Goal: Task Accomplishment & Management: Use online tool/utility

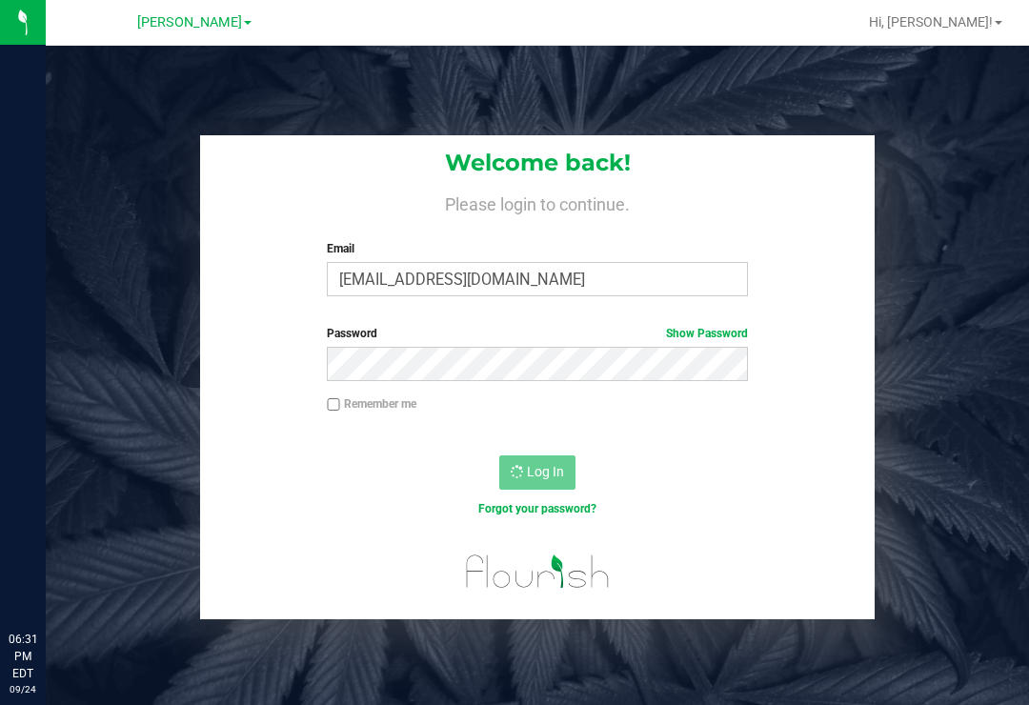
scroll to position [30, 0]
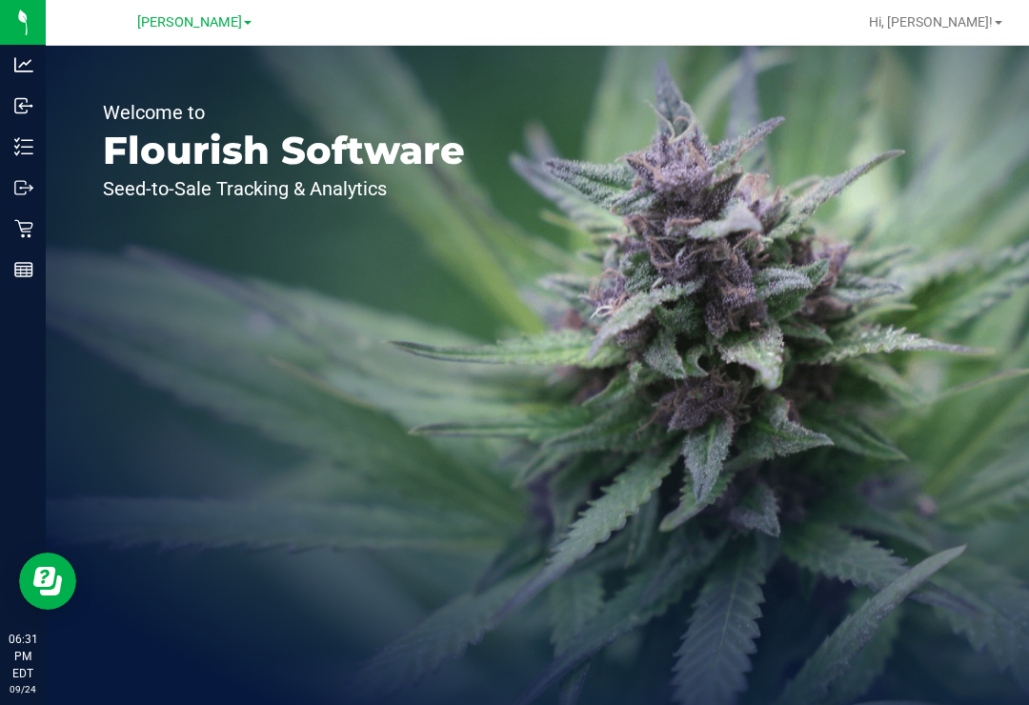
click at [14, 143] on icon at bounding box center [23, 146] width 19 height 19
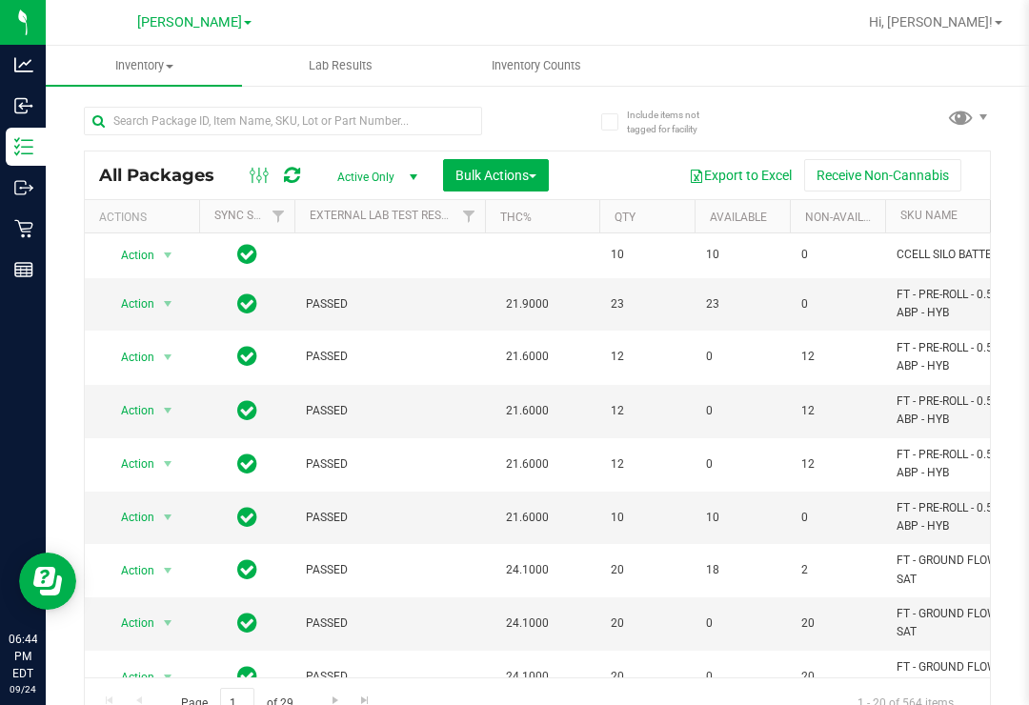
click at [0, 0] on p "Inventory" at bounding box center [0, 0] width 0 height 0
click at [521, 82] on uib-tab-heading "Inventory Counts" at bounding box center [536, 66] width 194 height 38
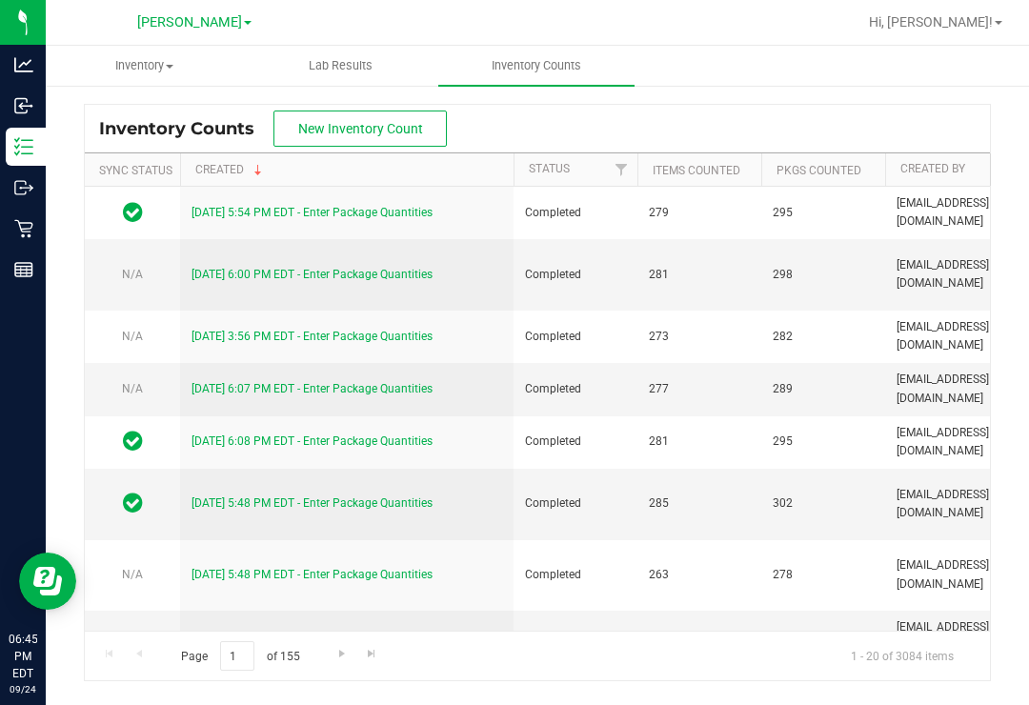
click at [325, 131] on span "New Inventory Count" at bounding box center [360, 128] width 125 height 15
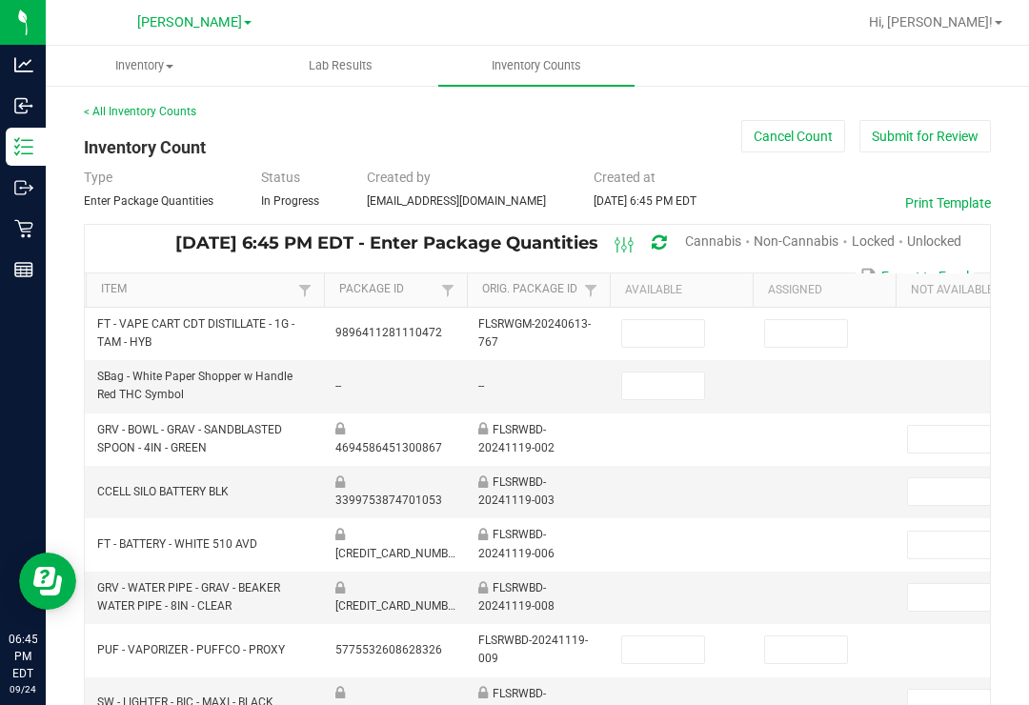
click at [706, 239] on span "Cannabis" at bounding box center [713, 240] width 56 height 15
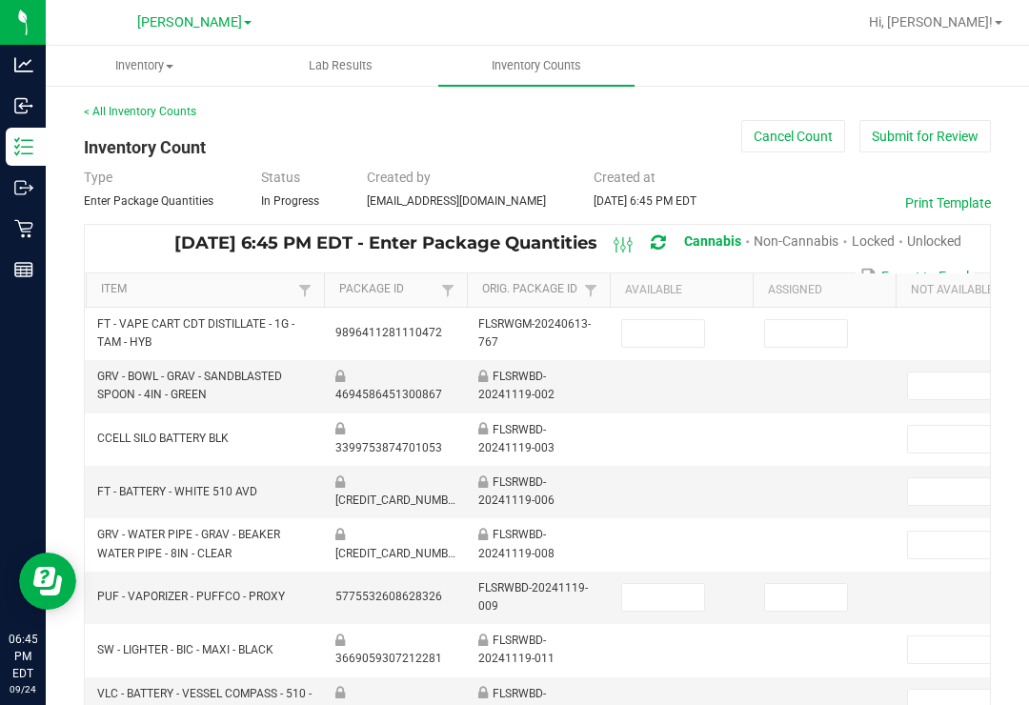
click at [931, 242] on span "Unlocked" at bounding box center [934, 240] width 54 height 15
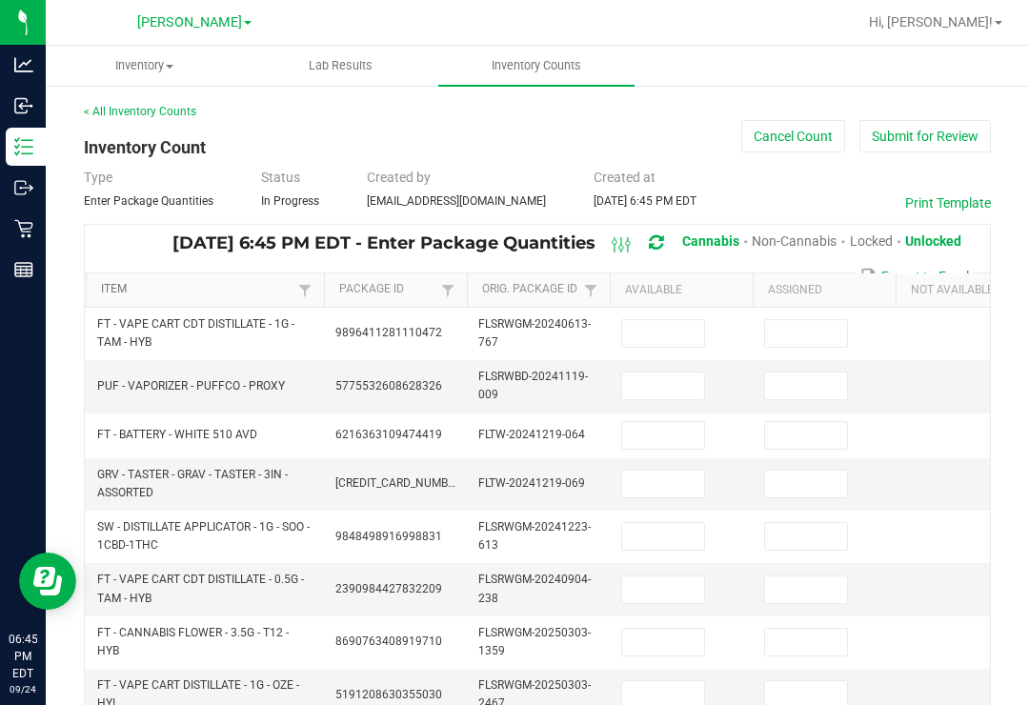
click at [235, 294] on link "Item" at bounding box center [196, 289] width 191 height 15
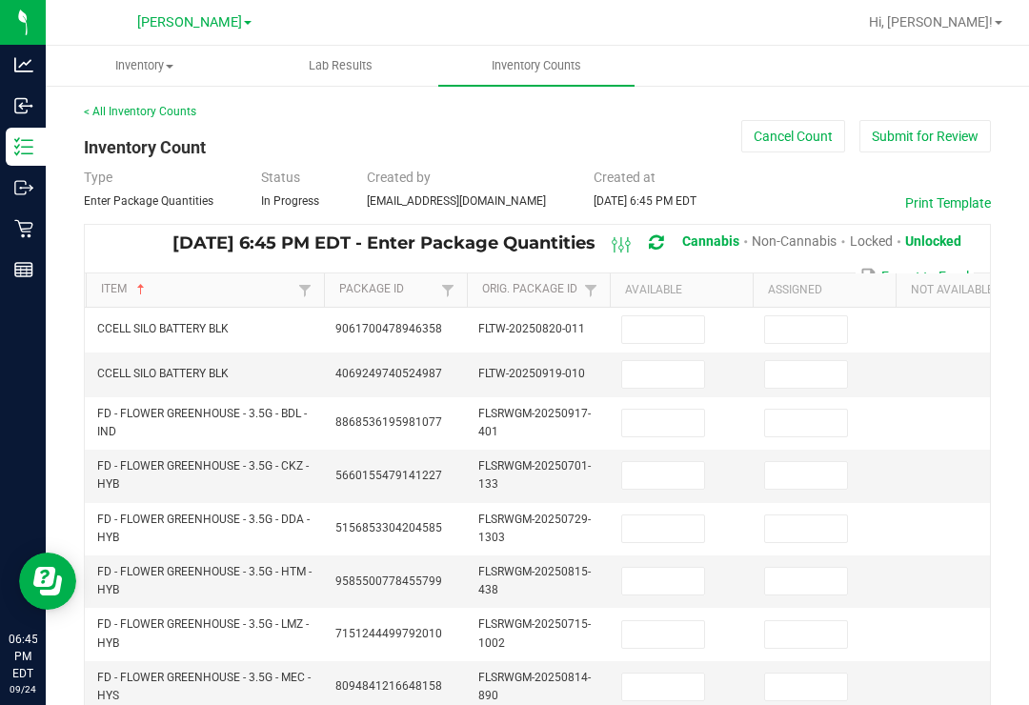
click at [676, 372] on input at bounding box center [663, 374] width 82 height 27
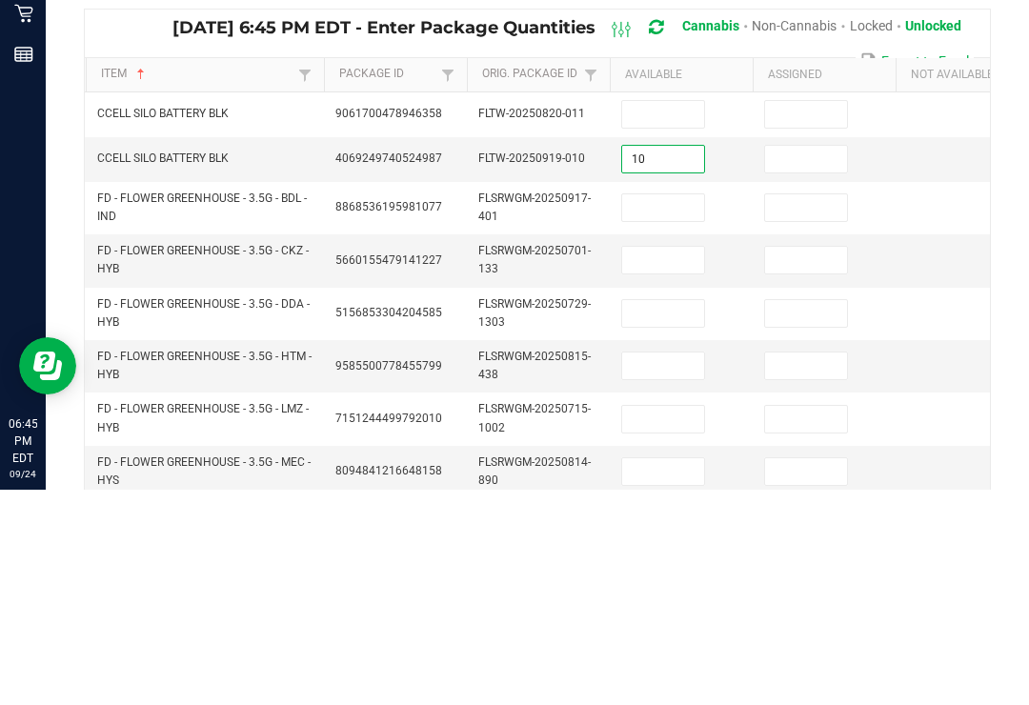
type input "10"
click at [820, 361] on input at bounding box center [806, 374] width 82 height 27
type input "0"
click at [682, 316] on input at bounding box center [663, 329] width 82 height 27
type input "0"
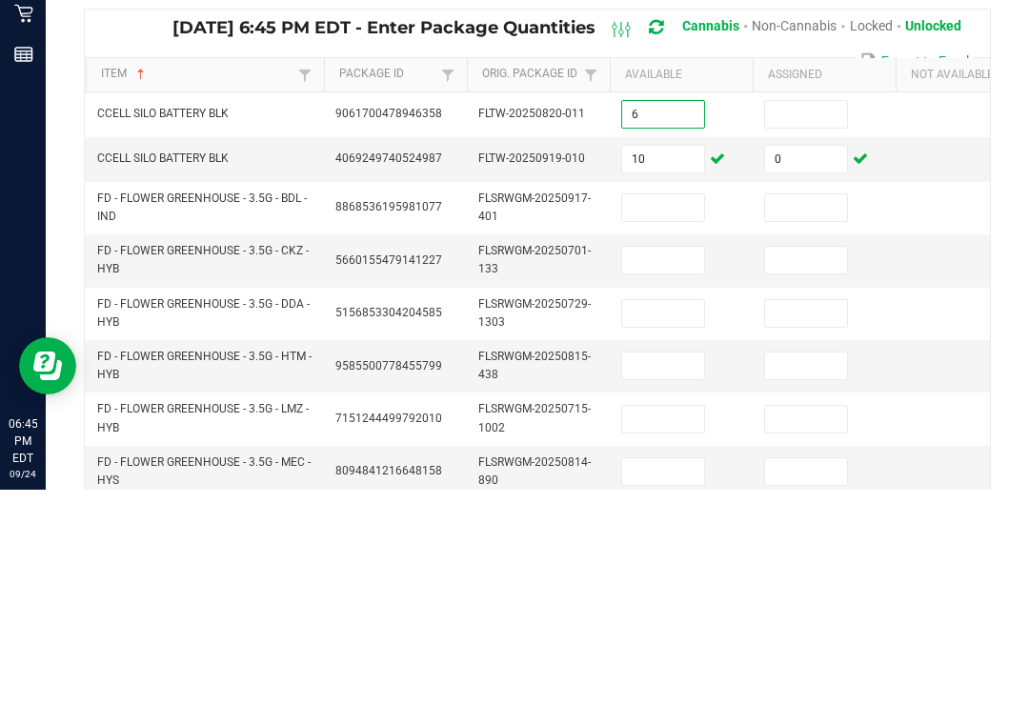
type input "6"
click at [796, 316] on input at bounding box center [806, 329] width 82 height 27
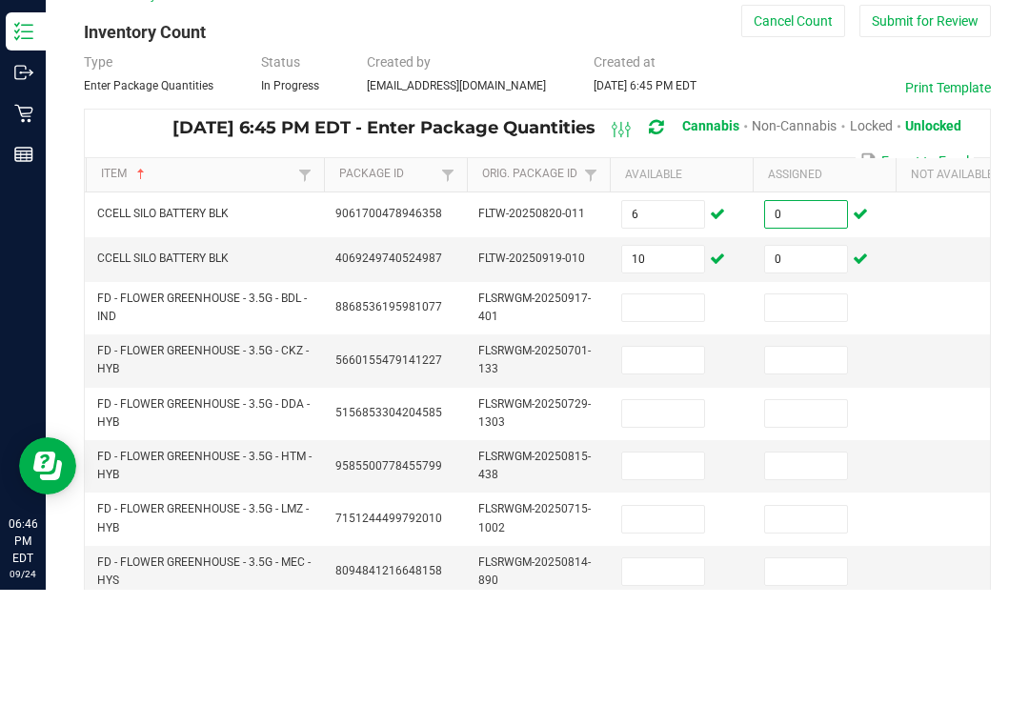
type input "0"
click at [0, 0] on p "Retail" at bounding box center [0, 0] width 0 height 0
